Goal: Information Seeking & Learning: Compare options

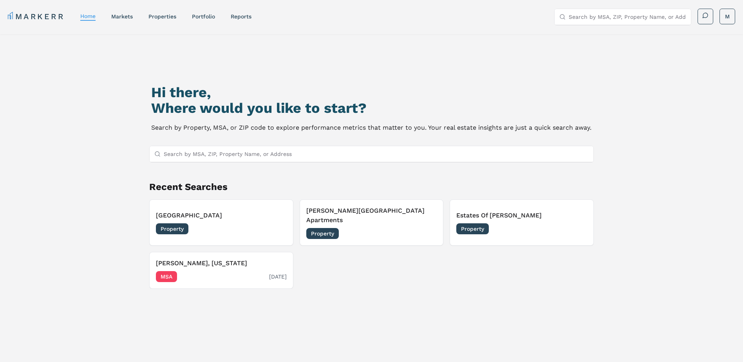
click at [162, 271] on span "MSA" at bounding box center [166, 276] width 21 height 11
click at [370, 215] on h3 "[PERSON_NAME][GEOGRAPHIC_DATA] Apartments" at bounding box center [371, 215] width 131 height 19
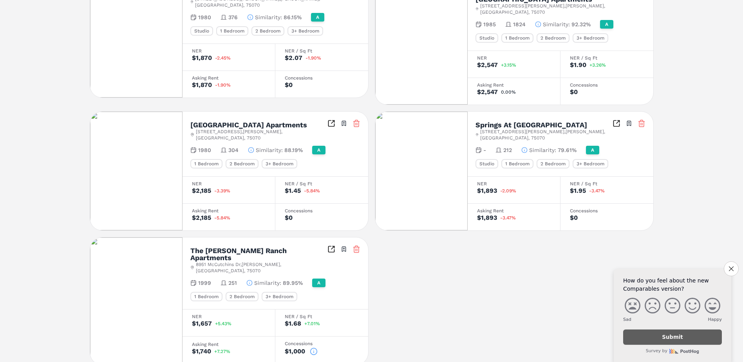
scroll to position [192, 0]
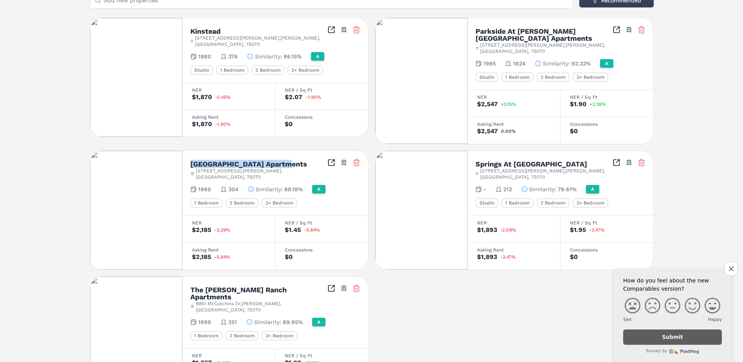
drag, startPoint x: 285, startPoint y: 150, endPoint x: 190, endPoint y: 151, distance: 94.7
click at [190, 159] on div "[GEOGRAPHIC_DATA] [STREET_ADDRESS][PERSON_NAME] Toggle portfolio menu" at bounding box center [275, 170] width 170 height 22
drag, startPoint x: 190, startPoint y: 151, endPoint x: 196, endPoint y: 150, distance: 6.2
copy h2 "[GEOGRAPHIC_DATA] Apartments"
drag, startPoint x: 311, startPoint y: 270, endPoint x: 192, endPoint y: 272, distance: 119.0
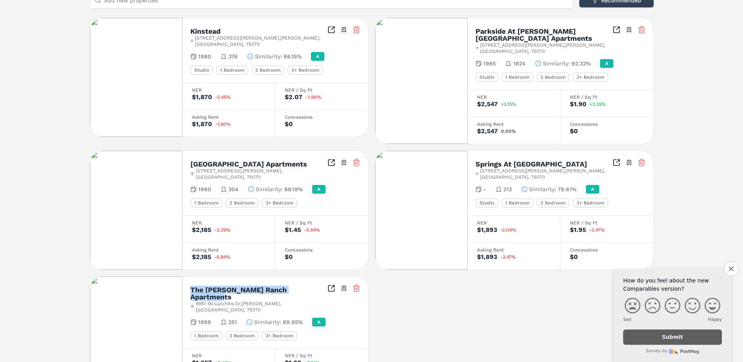
click at [192, 284] on div "The [PERSON_NAME] Ranch Apartments [STREET_ADDRESS][PERSON_NAME] Toggle portfol…" at bounding box center [275, 298] width 170 height 29
drag, startPoint x: 192, startPoint y: 272, endPoint x: 198, endPoint y: 272, distance: 6.3
copy h2 "The [PERSON_NAME] Ranch Apartments"
drag, startPoint x: 223, startPoint y: 31, endPoint x: 190, endPoint y: 28, distance: 33.4
click at [190, 28] on div "Kinstead" at bounding box center [258, 31] width 137 height 7
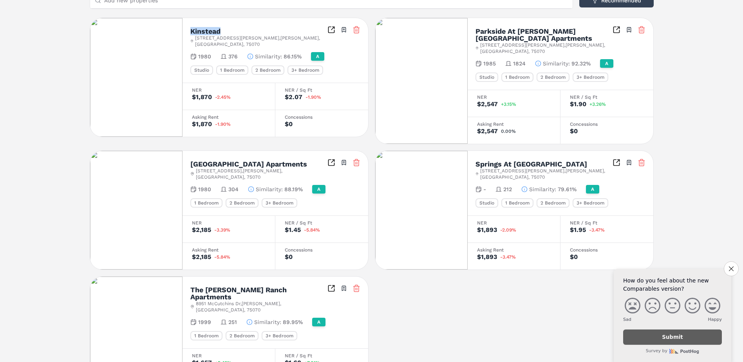
copy h2 "Kinstead"
drag, startPoint x: 547, startPoint y: 150, endPoint x: 476, endPoint y: 153, distance: 71.7
click at [476, 160] on div "Springs At [GEOGRAPHIC_DATA]" at bounding box center [543, 163] width 137 height 7
drag, startPoint x: 476, startPoint y: 153, endPoint x: 484, endPoint y: 151, distance: 8.5
copy h2 "Springs At [GEOGRAPHIC_DATA]"
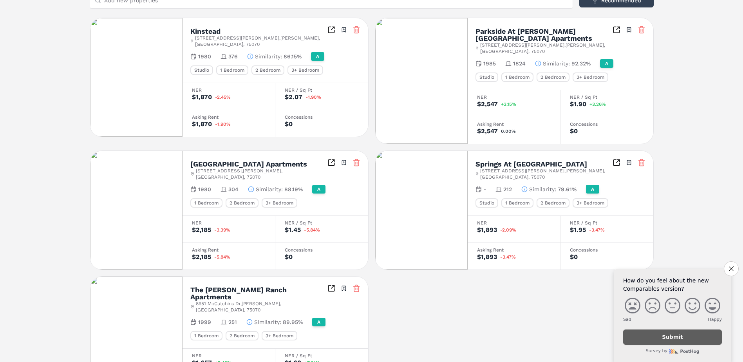
click at [310, 284] on div "The [PERSON_NAME] Ranch Apartments [STREET_ADDRESS][PERSON_NAME] Toggle portfol…" at bounding box center [275, 298] width 170 height 29
drag, startPoint x: 312, startPoint y: 270, endPoint x: 191, endPoint y: 272, distance: 121.4
click at [191, 284] on div "The [PERSON_NAME] Ranch Apartments [STREET_ADDRESS][PERSON_NAME] Toggle portfol…" at bounding box center [275, 298] width 170 height 29
drag, startPoint x: 191, startPoint y: 272, endPoint x: 197, endPoint y: 270, distance: 6.7
copy h2 "The [PERSON_NAME] Ranch Apartments"
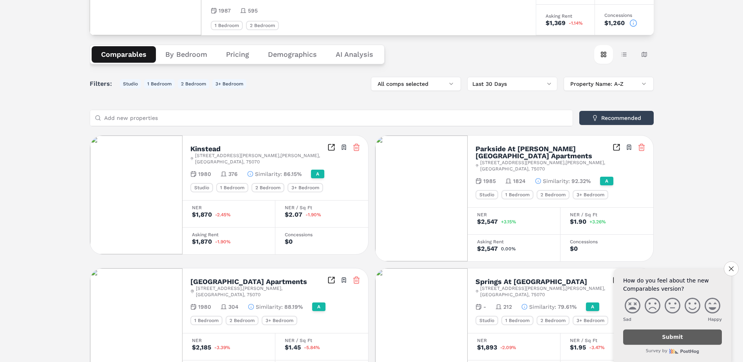
scroll to position [0, 0]
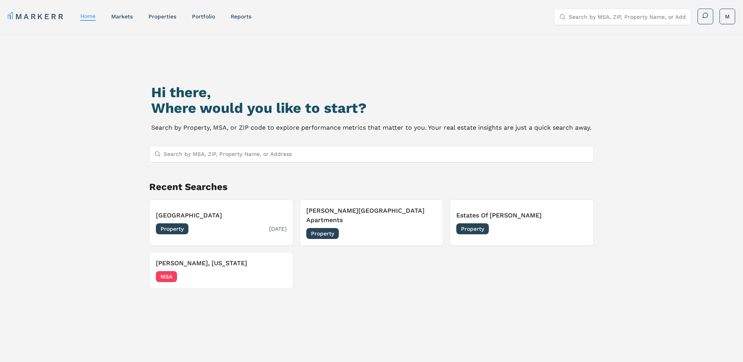
click at [224, 223] on div "Property [DATE]" at bounding box center [221, 228] width 131 height 11
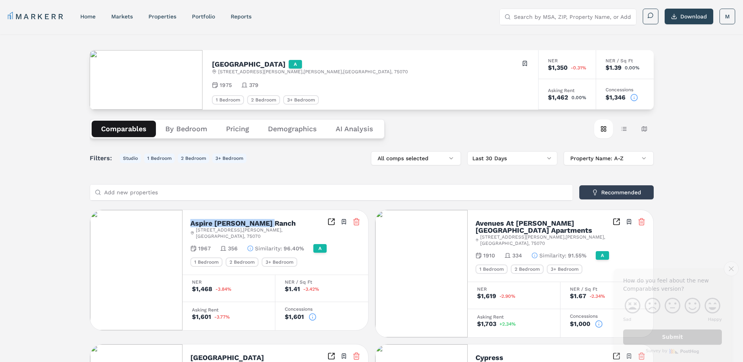
drag, startPoint x: 273, startPoint y: 224, endPoint x: 189, endPoint y: 223, distance: 83.8
click at [189, 223] on div "Aspire [PERSON_NAME] Ranch [STREET_ADDRESS][PERSON_NAME] Toggle portfolio menu …" at bounding box center [275, 242] width 186 height 65
drag, startPoint x: 189, startPoint y: 223, endPoint x: 207, endPoint y: 221, distance: 17.8
copy h2 "Aspire [PERSON_NAME] Ranch"
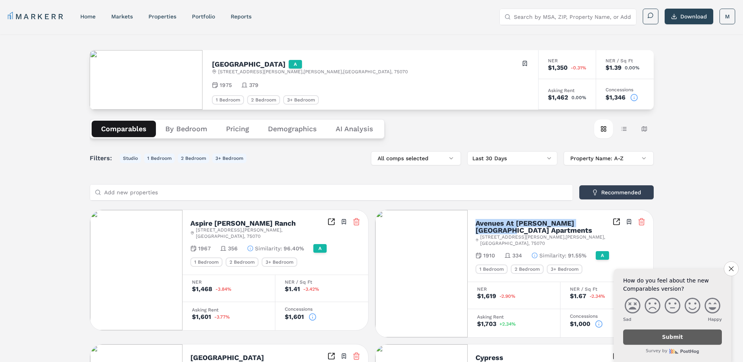
drag, startPoint x: 602, startPoint y: 223, endPoint x: 476, endPoint y: 225, distance: 126.1
click at [476, 225] on div "Avenues At [PERSON_NAME][GEOGRAPHIC_DATA] [STREET_ADDRESS][PERSON_NAME][PERSON_…" at bounding box center [560, 232] width 170 height 29
copy h2 "Avenues At [PERSON_NAME][GEOGRAPHIC_DATA] Apartments"
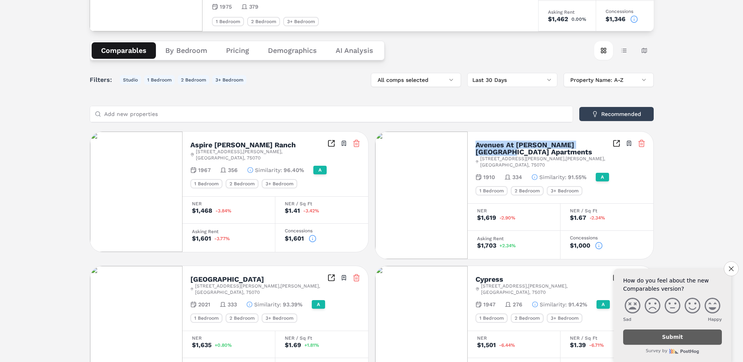
drag, startPoint x: 260, startPoint y: 265, endPoint x: 188, endPoint y: 266, distance: 71.7
click at [188, 266] on div "[GEOGRAPHIC_DATA] [STREET_ADDRESS][PERSON_NAME][PERSON_NAME] Toggle portfolio m…" at bounding box center [275, 298] width 186 height 65
drag, startPoint x: 188, startPoint y: 266, endPoint x: 198, endPoint y: 264, distance: 10.8
copy h2 "[GEOGRAPHIC_DATA]"
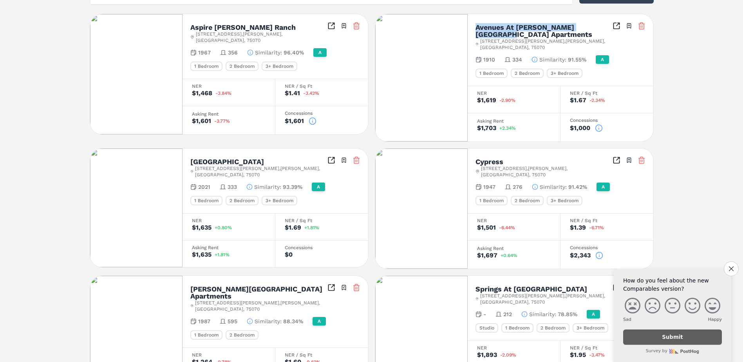
scroll to position [234, 0]
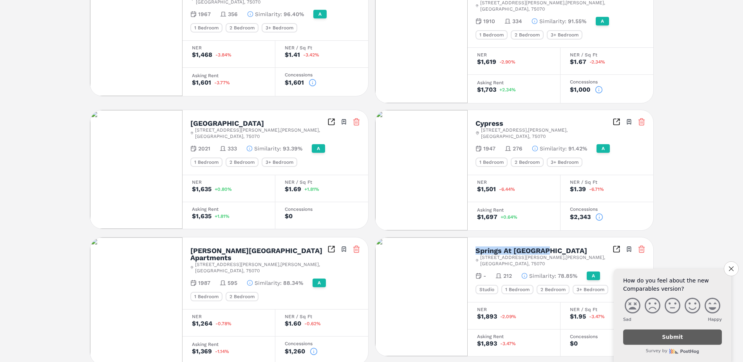
drag, startPoint x: 548, startPoint y: 231, endPoint x: 472, endPoint y: 233, distance: 76.8
click at [472, 237] on div "Springs At [PERSON_NAME] [STREET_ADDRESS][PERSON_NAME][PERSON_NAME] Toggle port…" at bounding box center [560, 269] width 186 height 65
drag, startPoint x: 472, startPoint y: 233, endPoint x: 486, endPoint y: 228, distance: 15.4
copy h2 "Springs At [GEOGRAPHIC_DATA]"
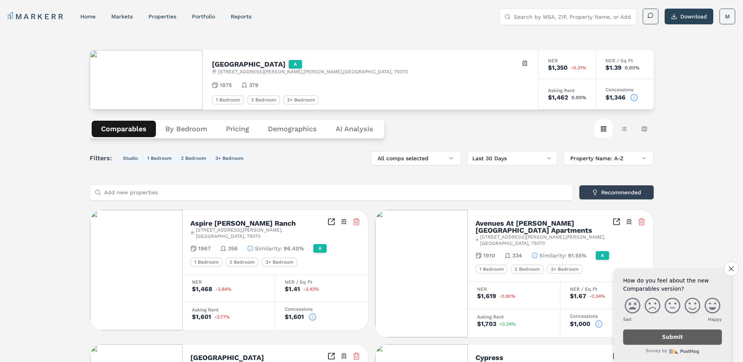
scroll to position [117, 0]
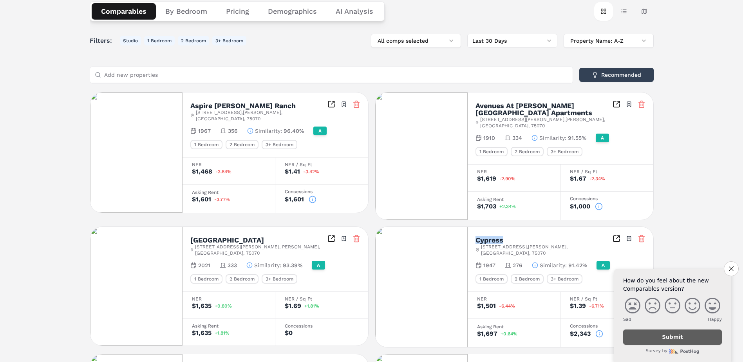
drag, startPoint x: 506, startPoint y: 226, endPoint x: 473, endPoint y: 229, distance: 33.4
click at [473, 229] on div "Cypress [STREET_ADDRESS][PERSON_NAME] Toggle portfolio menu 1947 276 Similarity…" at bounding box center [560, 259] width 186 height 65
drag, startPoint x: 473, startPoint y: 229, endPoint x: 481, endPoint y: 226, distance: 8.7
copy h2 "Cypress"
